Goal: Task Accomplishment & Management: Use online tool/utility

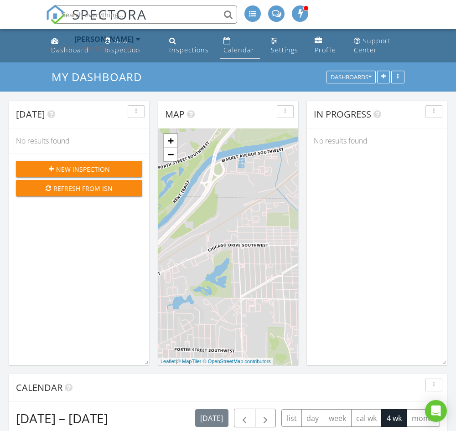
click at [231, 46] on div "Calendar" at bounding box center [238, 50] width 31 height 9
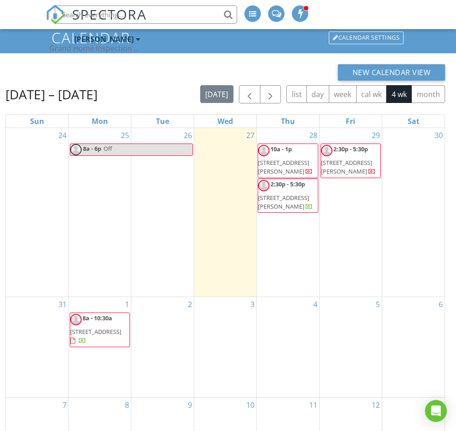
scroll to position [40, 0]
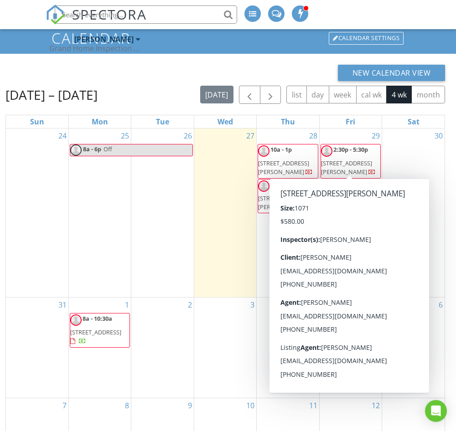
click at [177, 202] on div "26" at bounding box center [162, 213] width 62 height 169
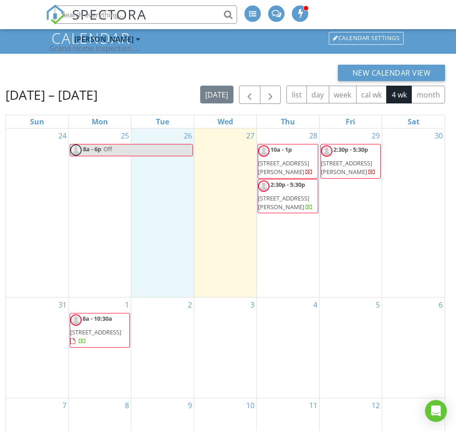
click at [184, 75] on div "New Calendar View" at bounding box center [225, 73] width 440 height 16
